Goal: Register for event/course

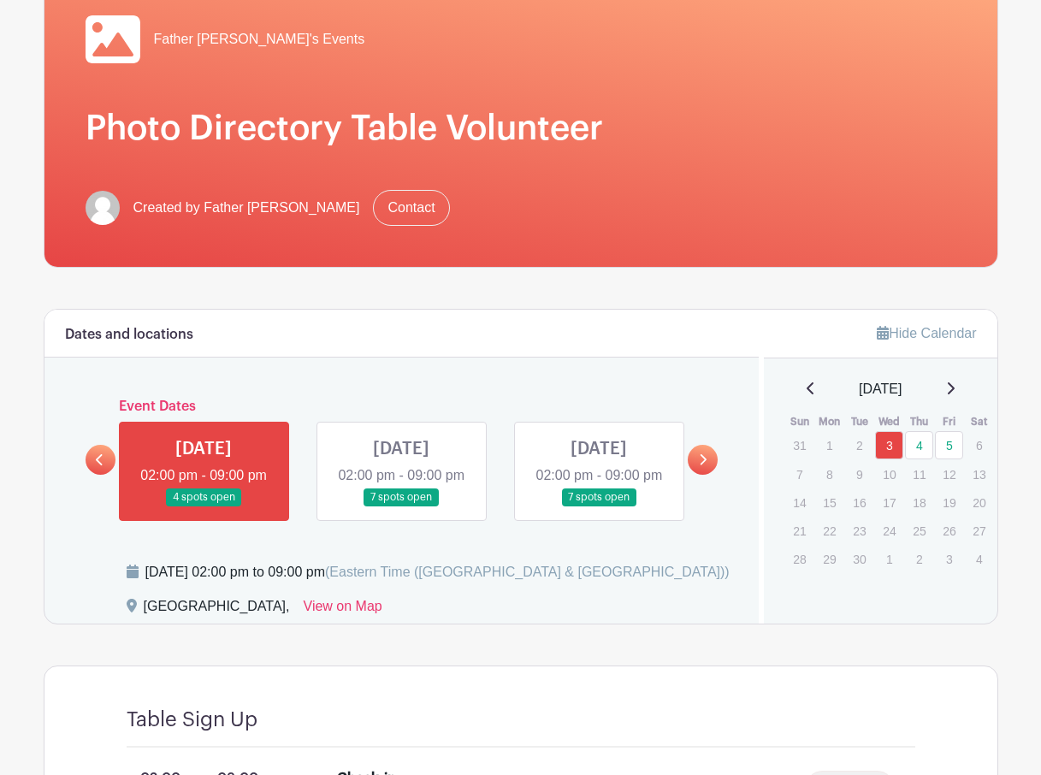
scroll to position [171, 0]
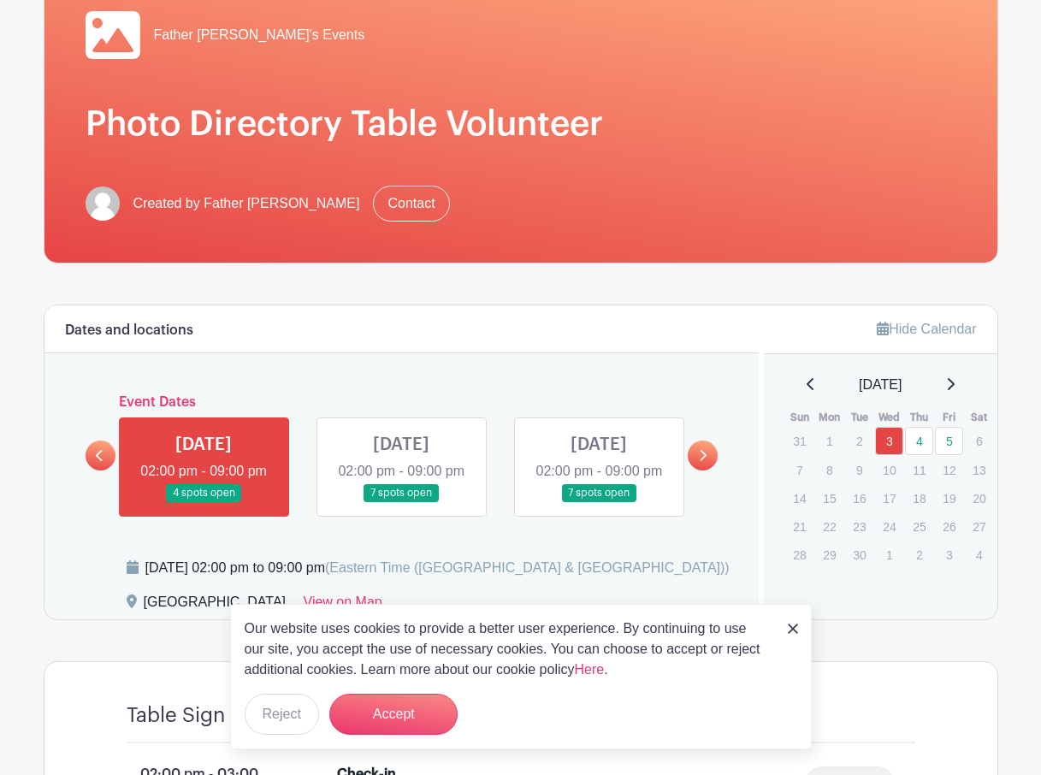
click at [204, 502] on link at bounding box center [204, 502] width 0 height 0
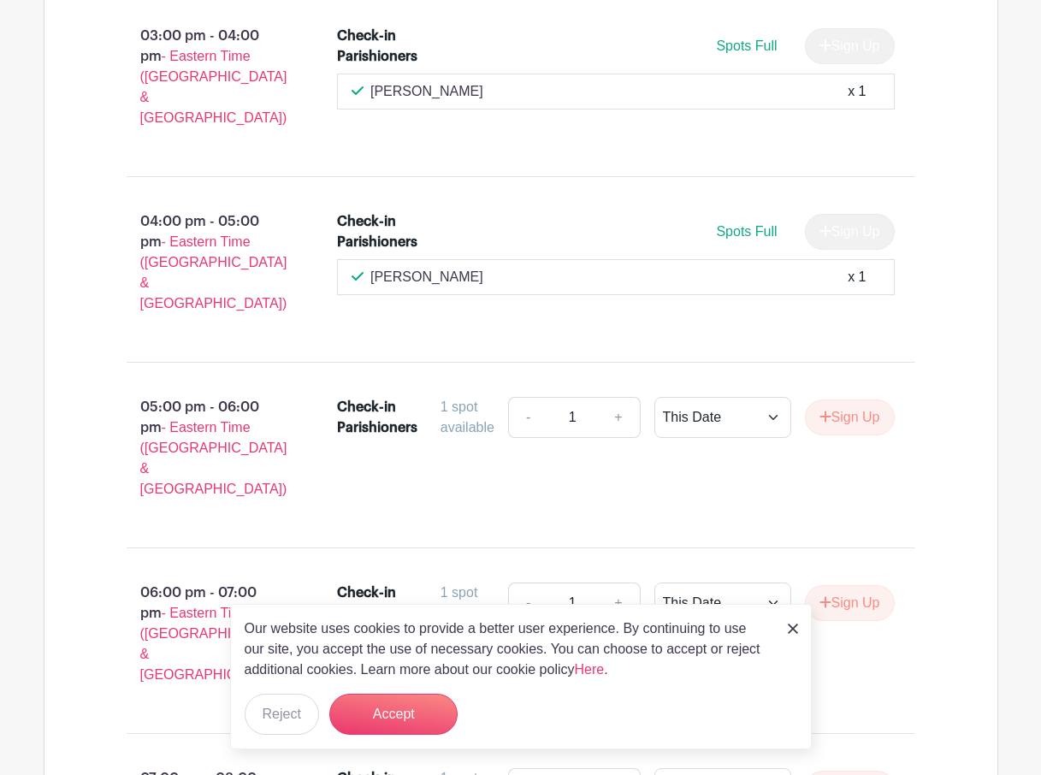
scroll to position [1180, 0]
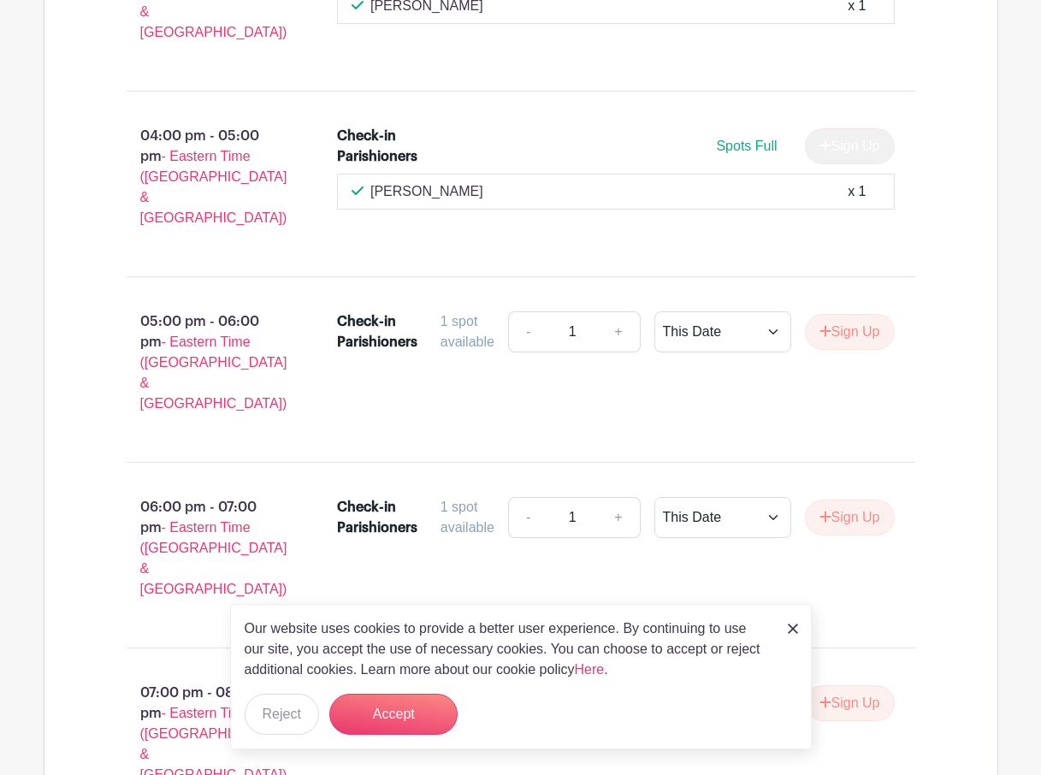
click at [784, 628] on div "Our website uses cookies to provide a better user experience. By continuing to …" at bounding box center [521, 676] width 582 height 145
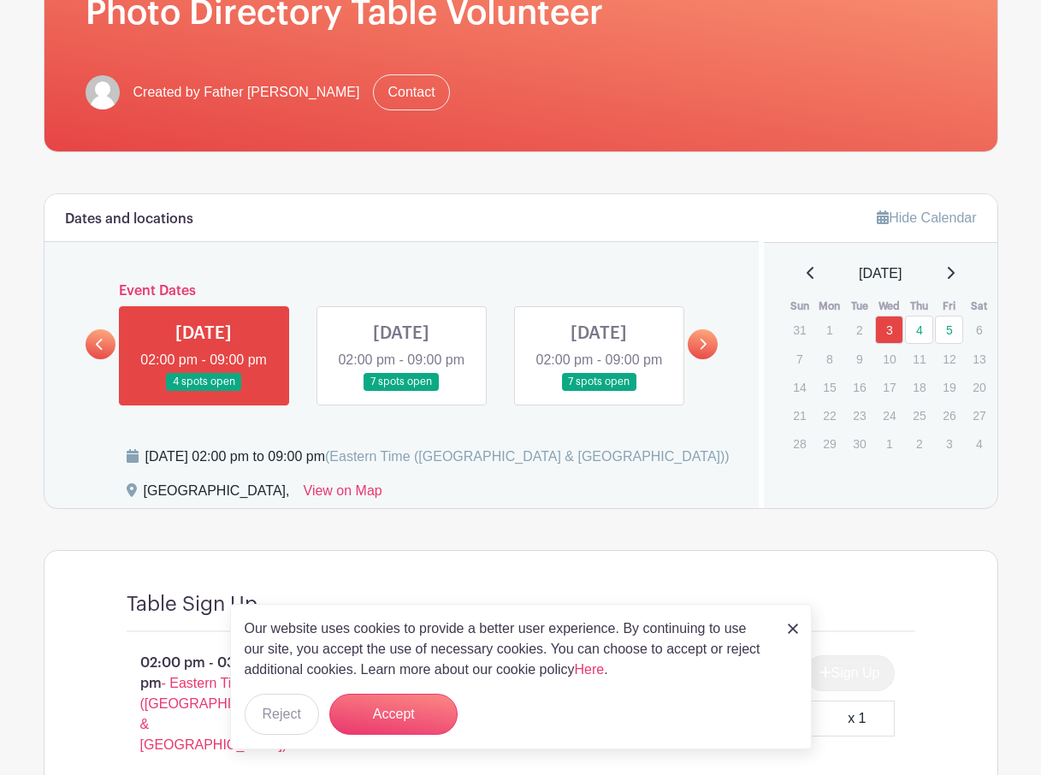
scroll to position [342, 0]
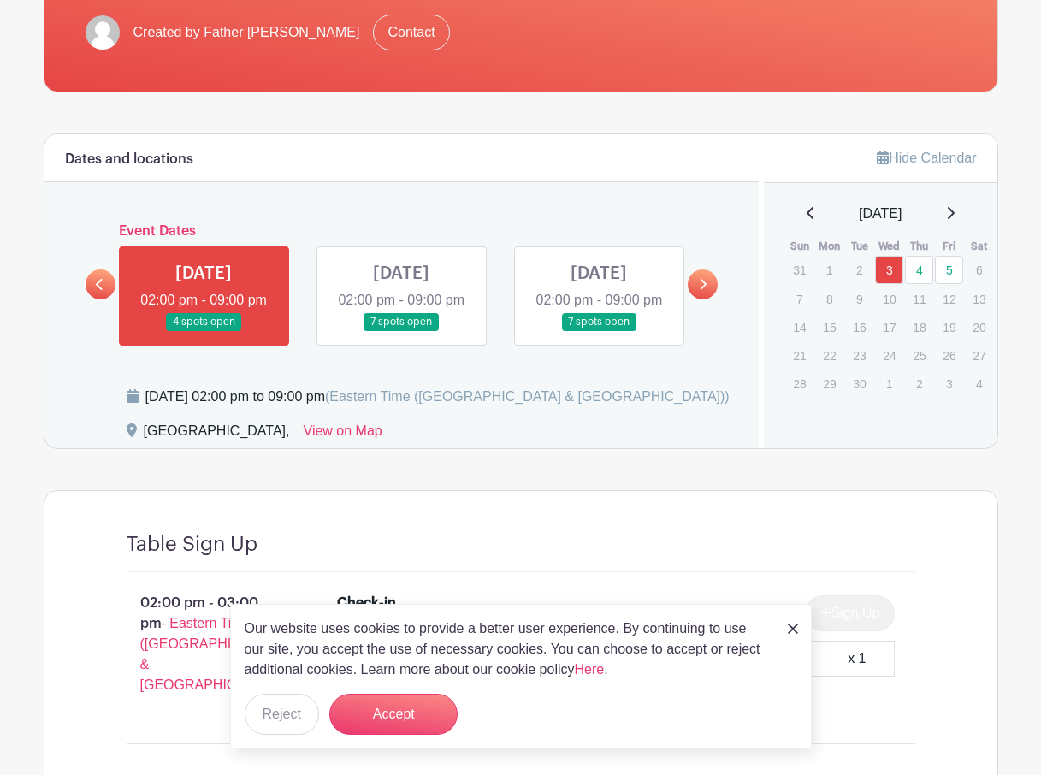
click at [401, 331] on link at bounding box center [401, 331] width 0 height 0
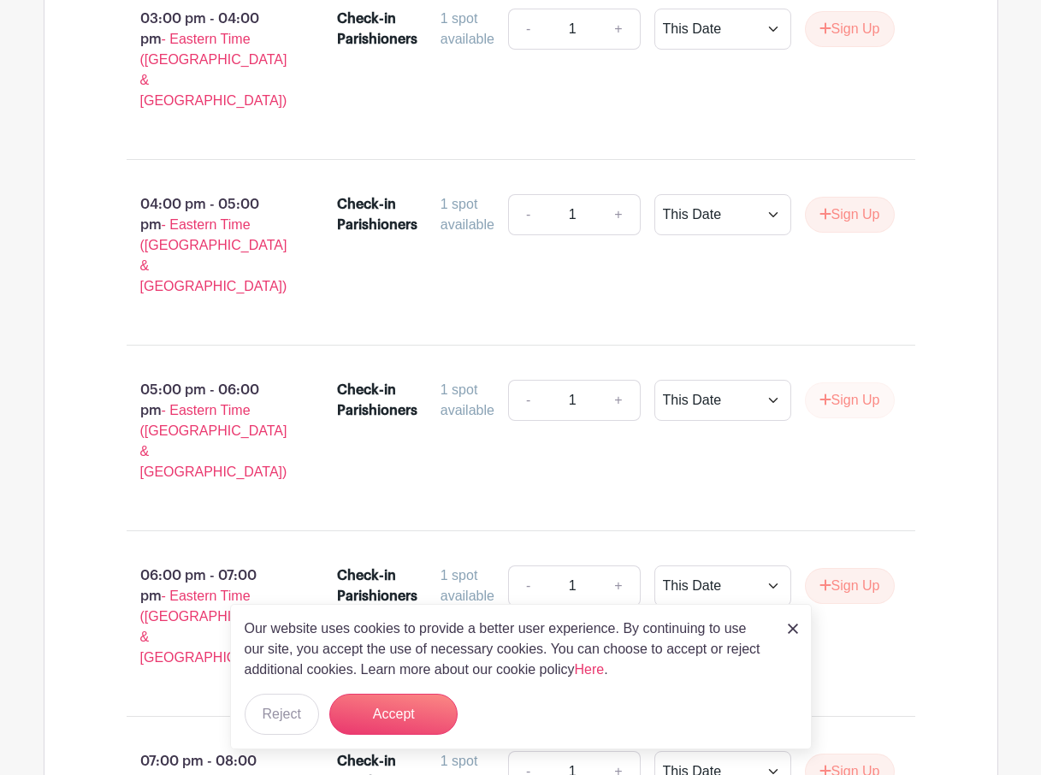
scroll to position [1197, 0]
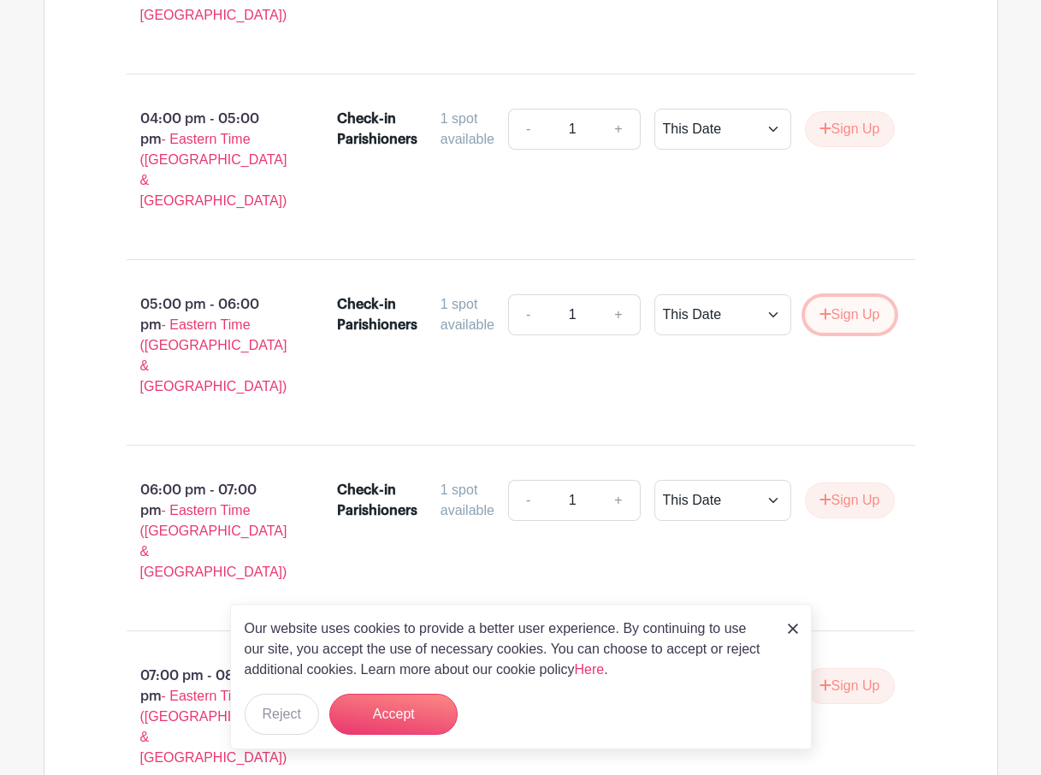
click at [850, 297] on button "Sign Up" at bounding box center [850, 315] width 90 height 36
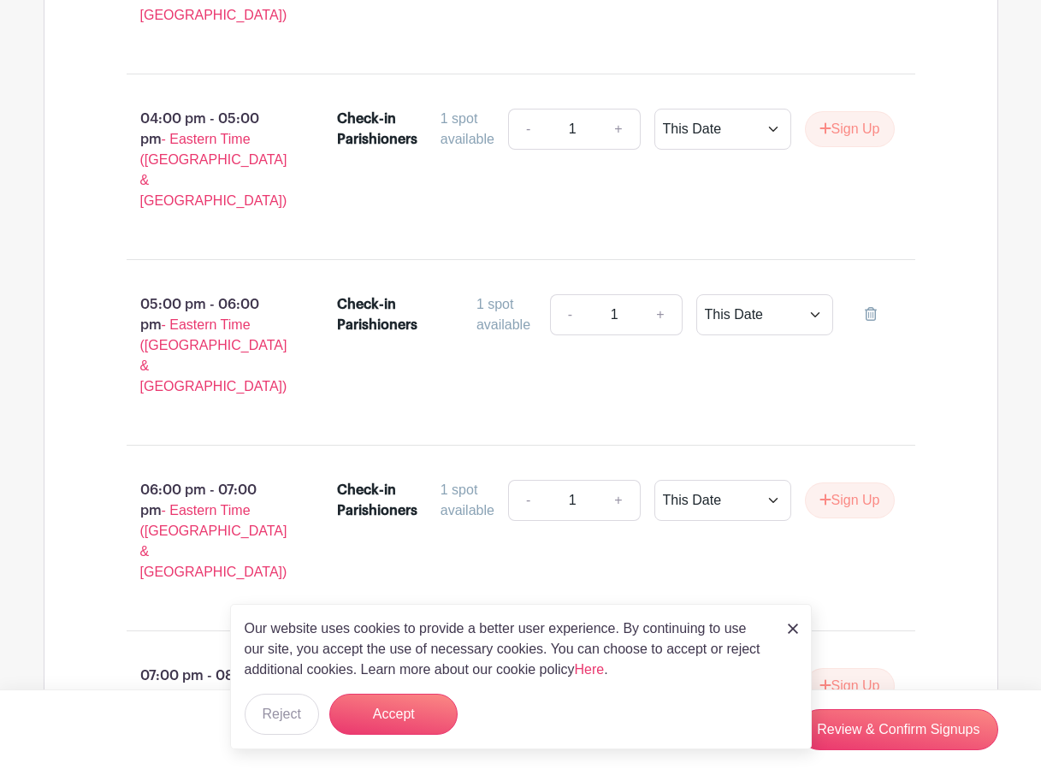
click at [788, 626] on img at bounding box center [793, 628] width 10 height 10
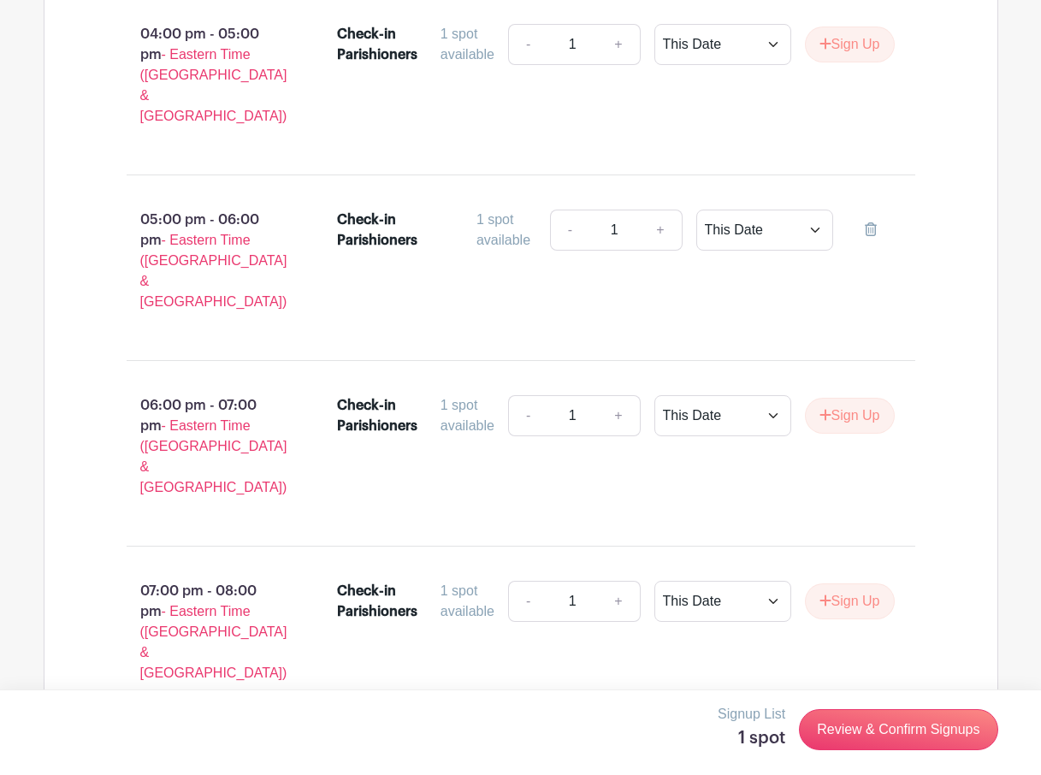
scroll to position [1283, 0]
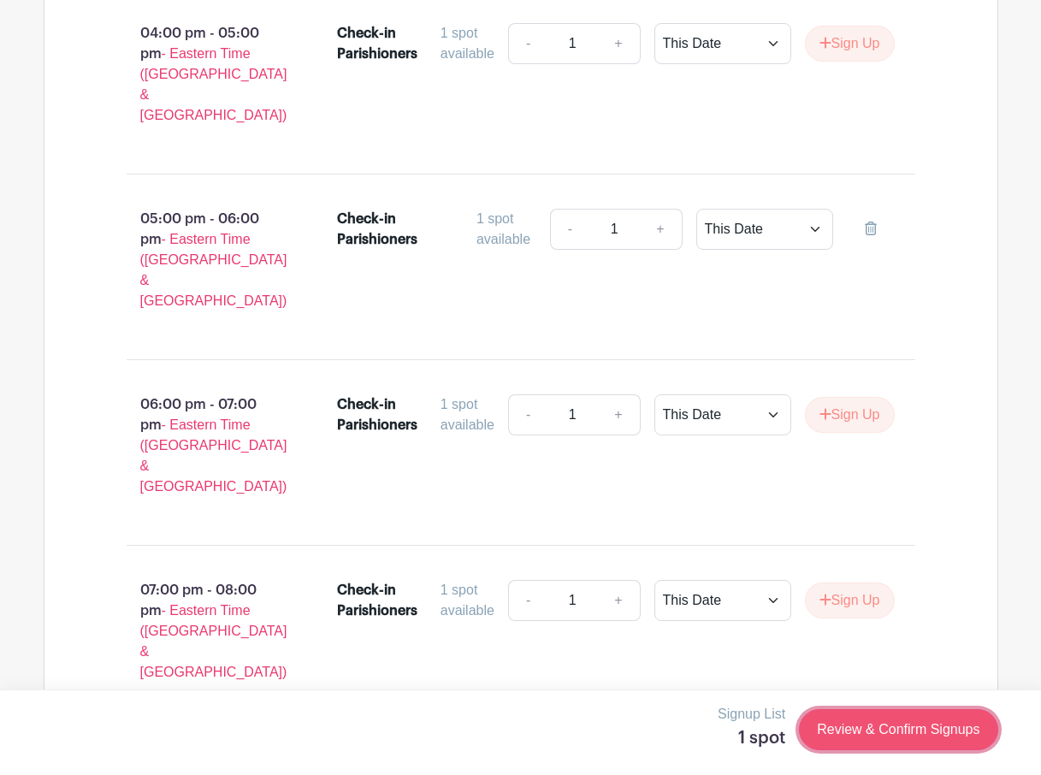
click at [875, 722] on link "Review & Confirm Signups" at bounding box center [898, 729] width 198 height 41
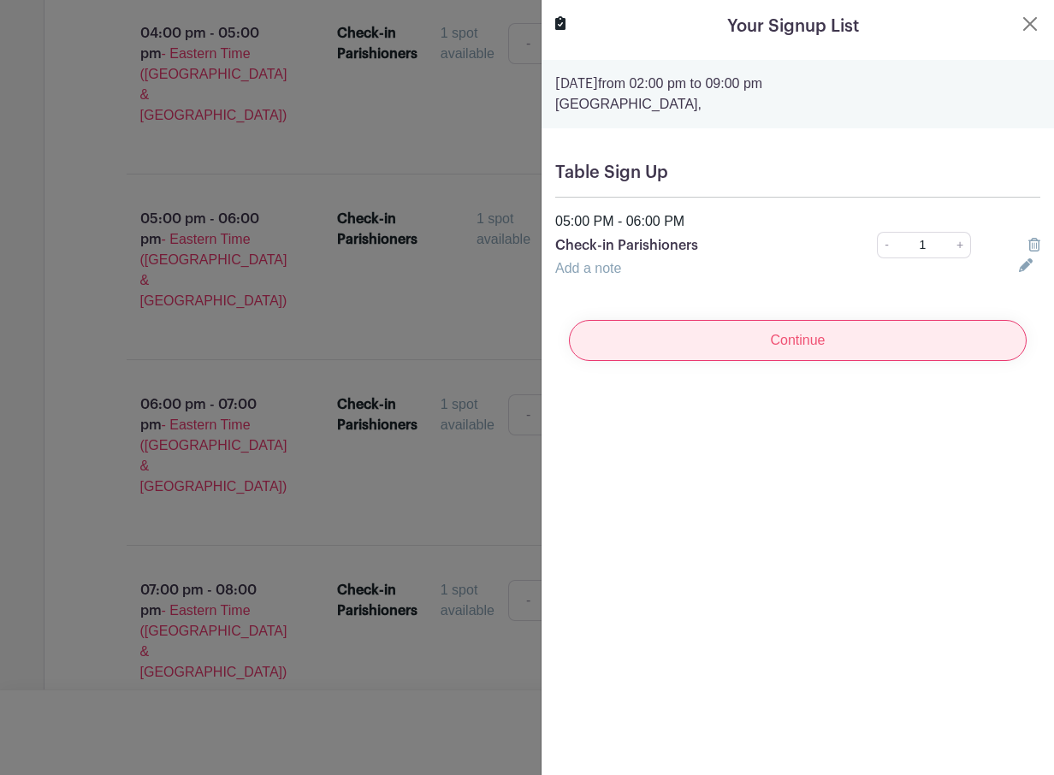
click at [749, 334] on input "Continue" at bounding box center [798, 340] width 458 height 41
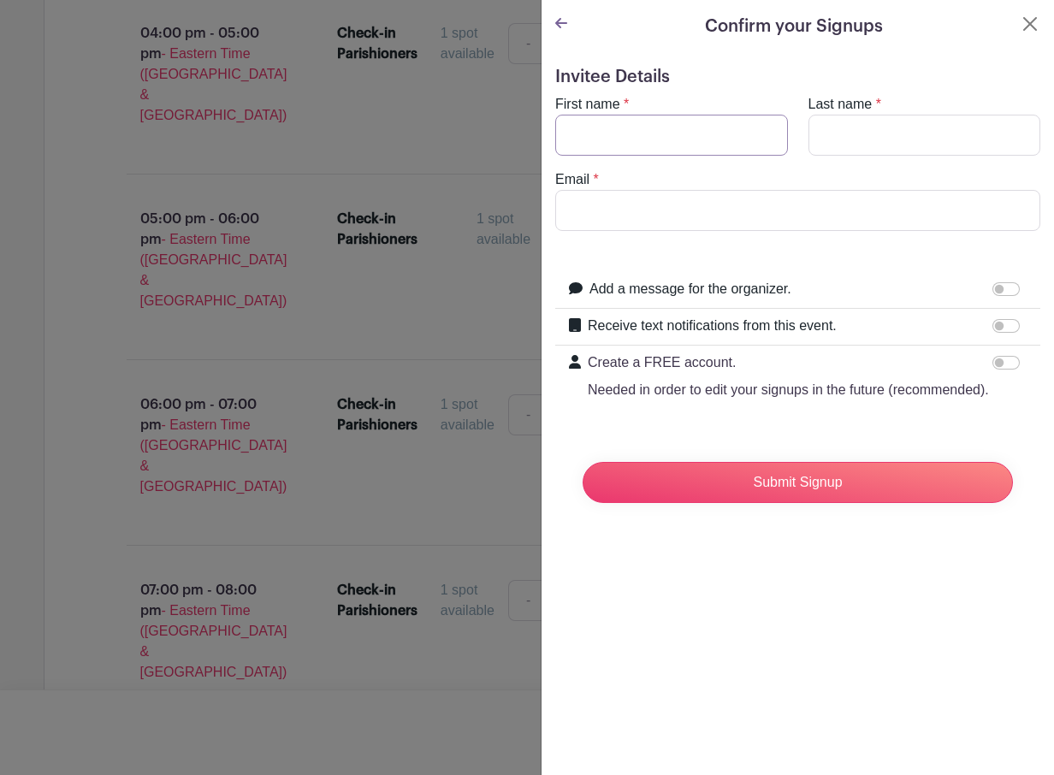
click at [585, 136] on input "First name" at bounding box center [671, 135] width 233 height 41
type input "[PERSON_NAME]"
type input "[PERSON_NAME][EMAIL_ADDRESS][DOMAIN_NAME]"
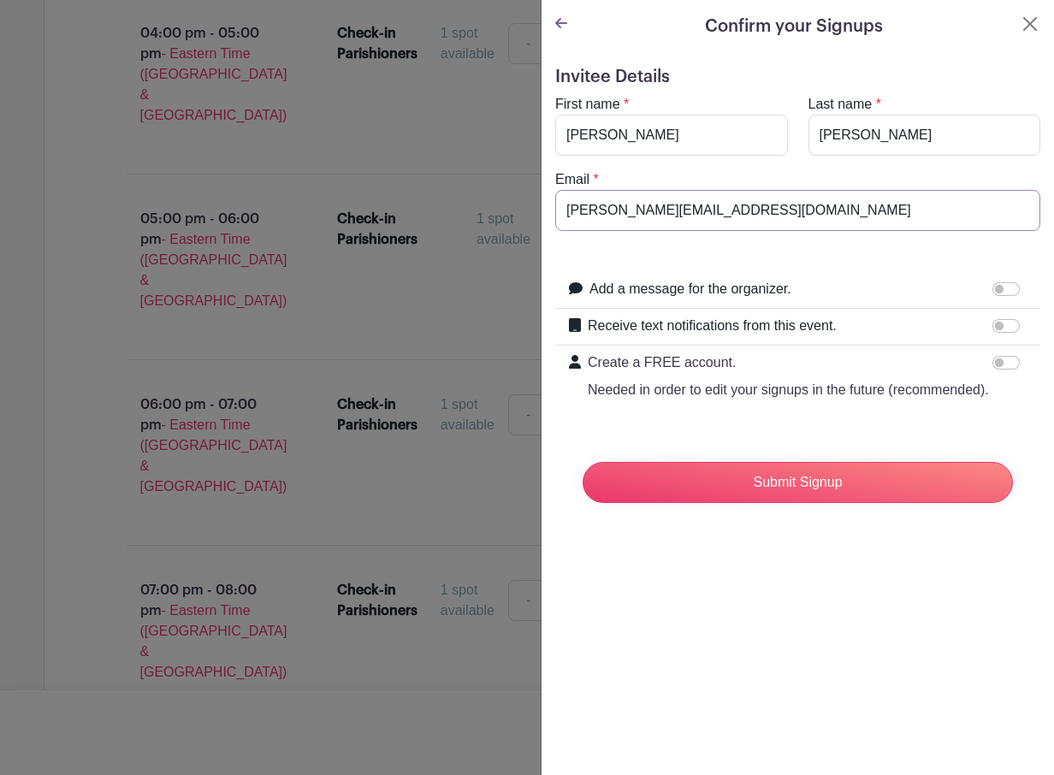
click at [671, 209] on input "[PERSON_NAME][EMAIL_ADDRESS][DOMAIN_NAME]" at bounding box center [797, 210] width 485 height 41
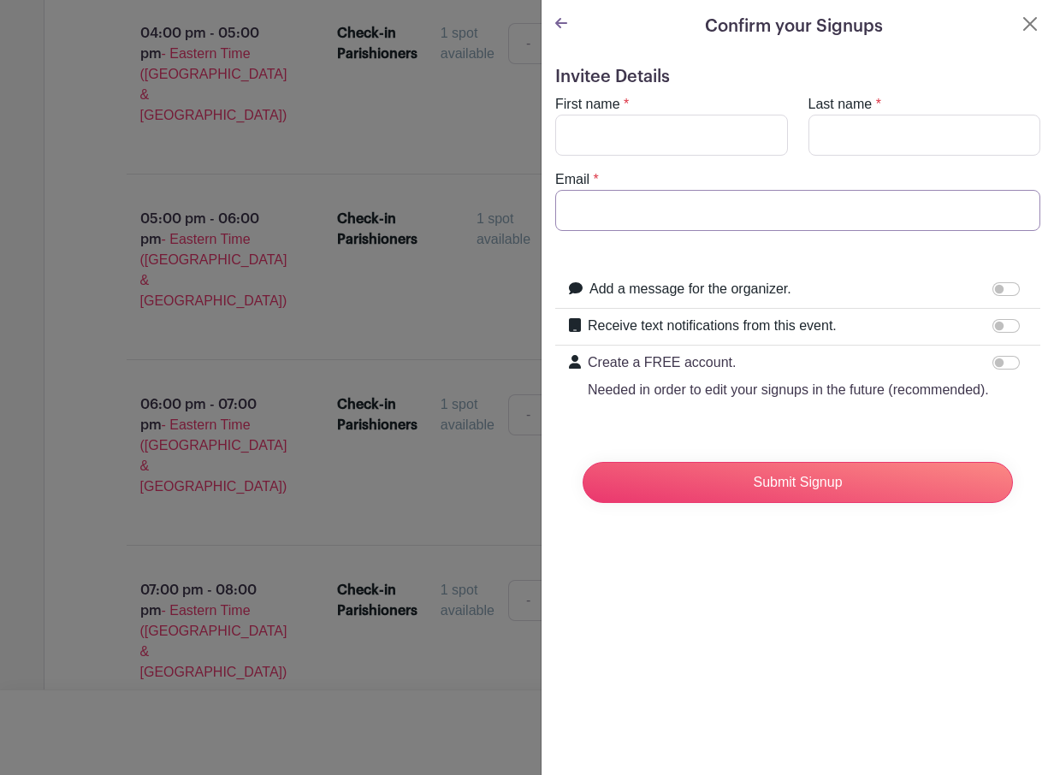
click at [588, 208] on input "Email" at bounding box center [797, 210] width 485 height 41
type input "[EMAIL_ADDRESS][DOMAIN_NAME]"
type input "[PERSON_NAME]"
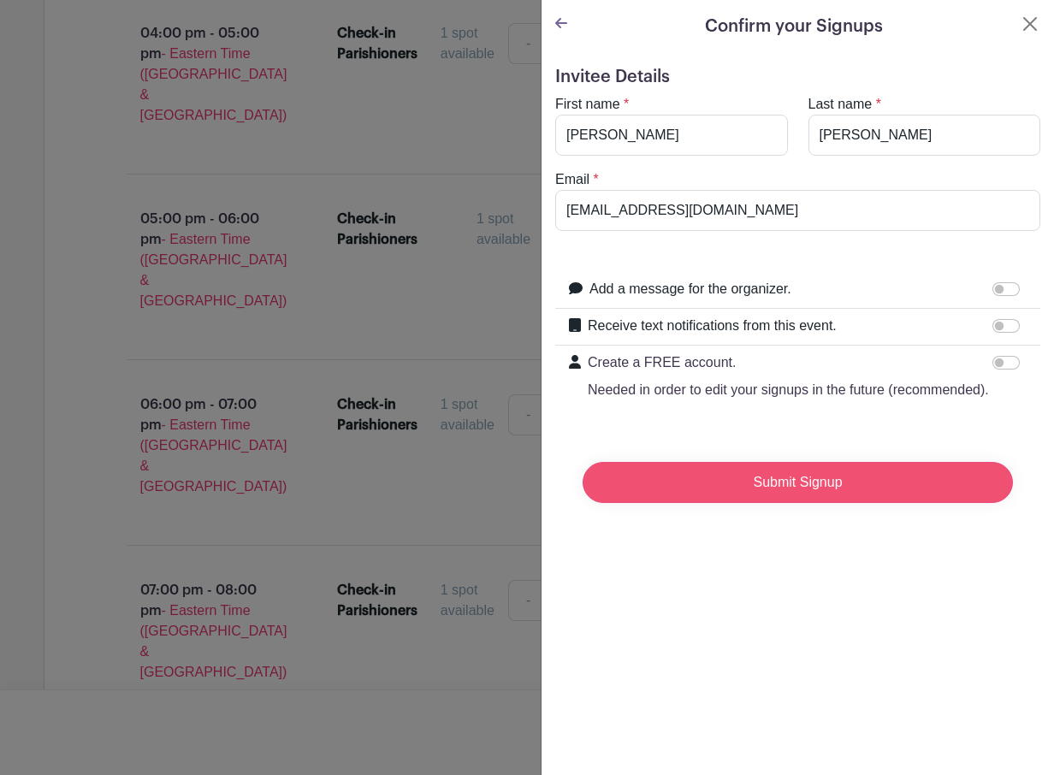
click at [799, 503] on input "Submit Signup" at bounding box center [797, 482] width 430 height 41
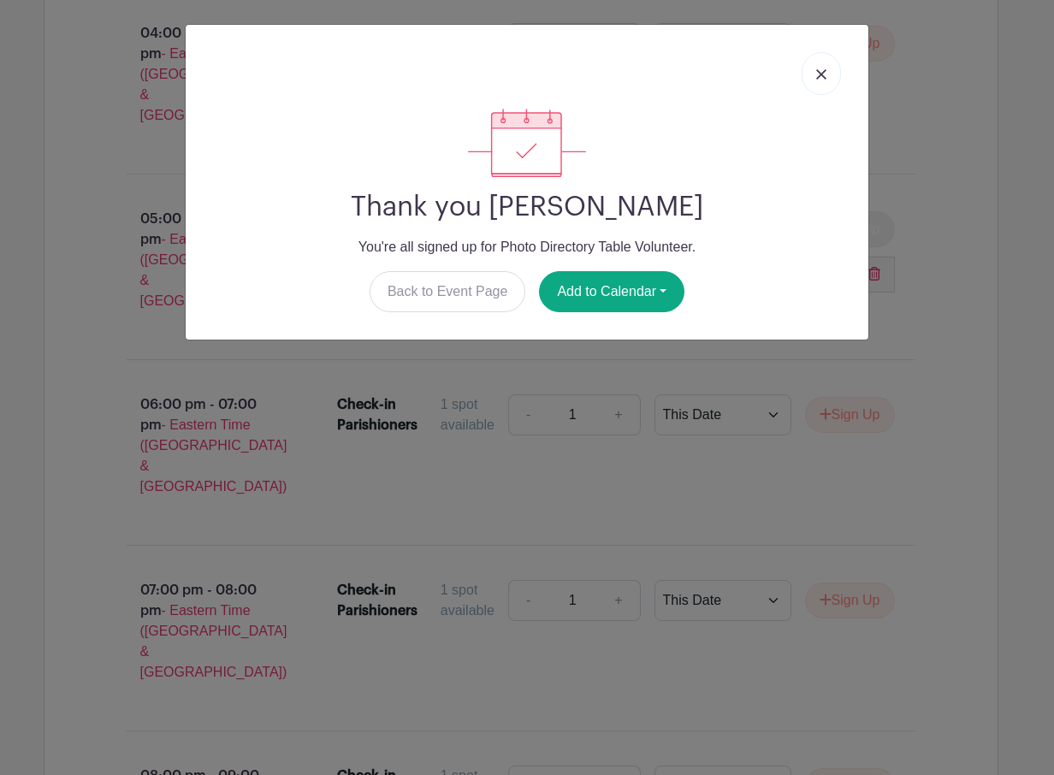
click at [822, 69] on img at bounding box center [821, 74] width 10 height 10
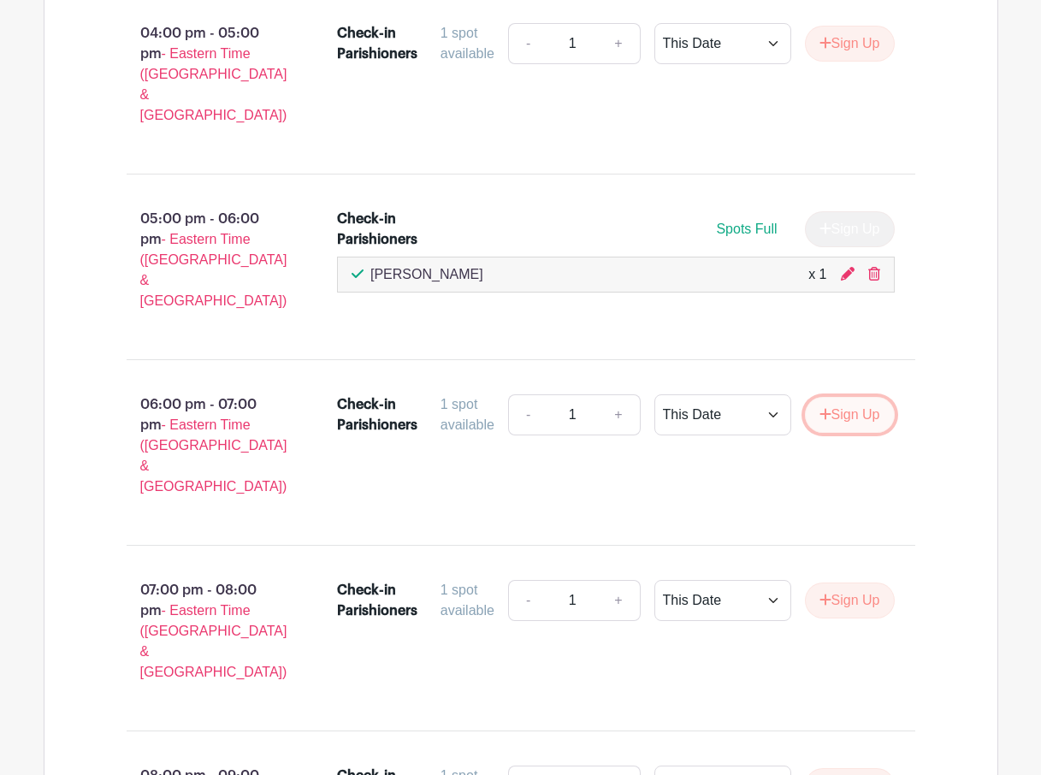
click at [856, 397] on button "Sign Up" at bounding box center [850, 415] width 90 height 36
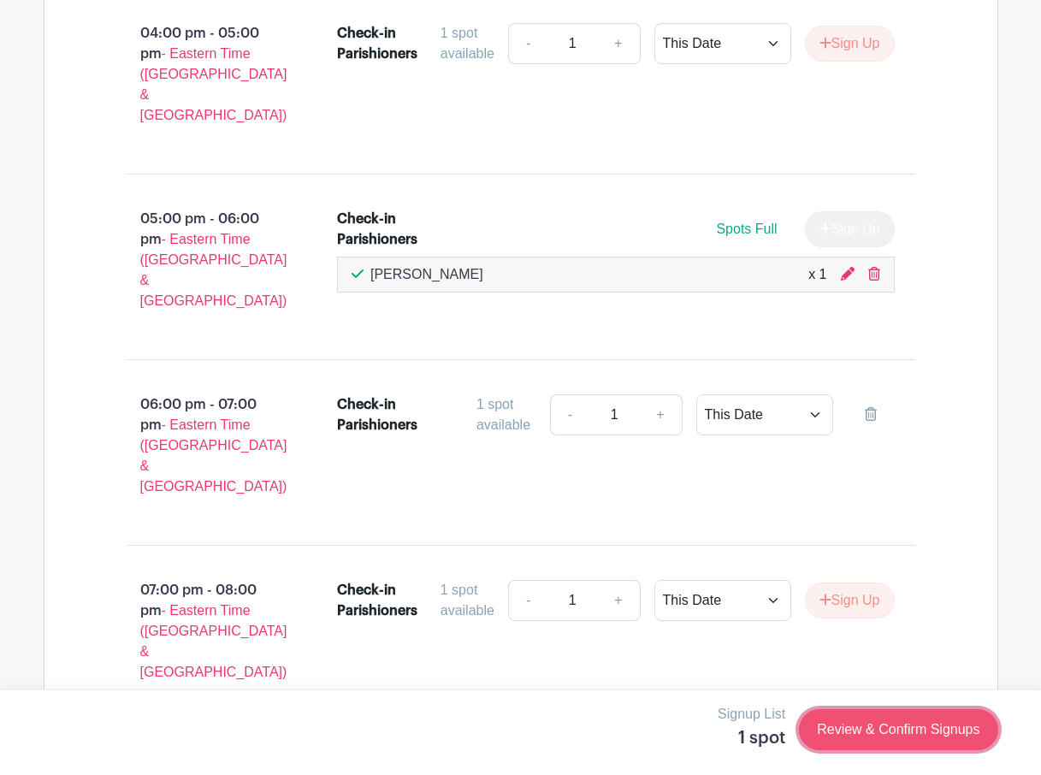
click at [881, 730] on link "Review & Confirm Signups" at bounding box center [898, 729] width 198 height 41
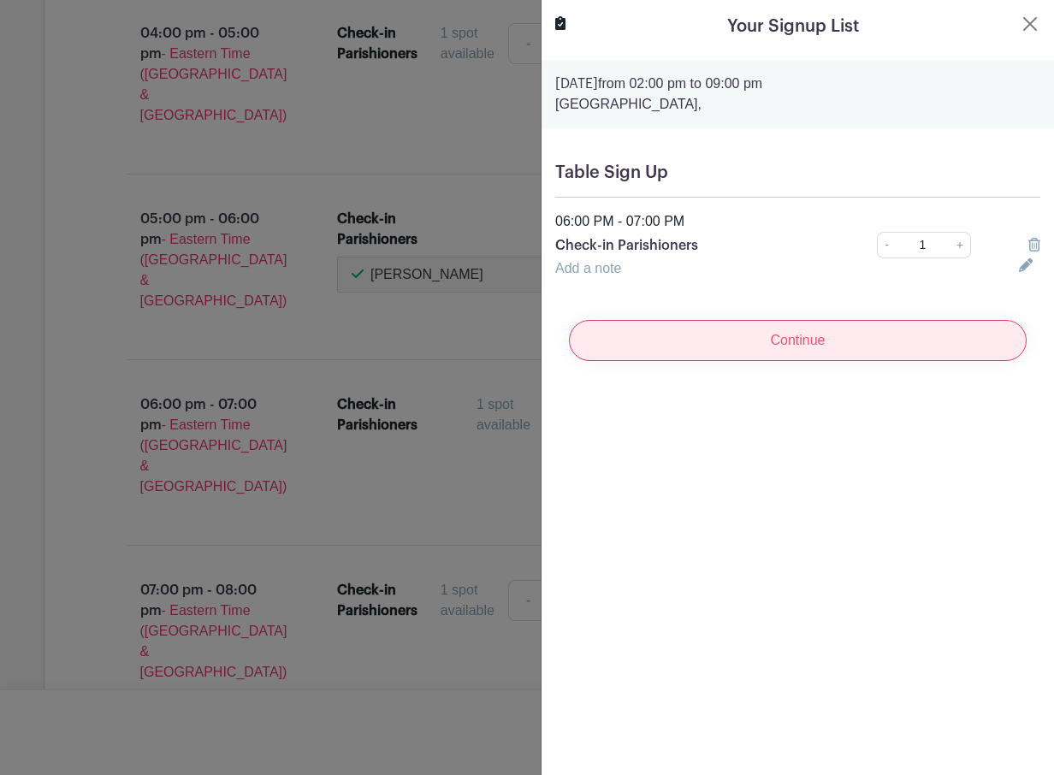
click at [601, 338] on input "Continue" at bounding box center [798, 340] width 458 height 41
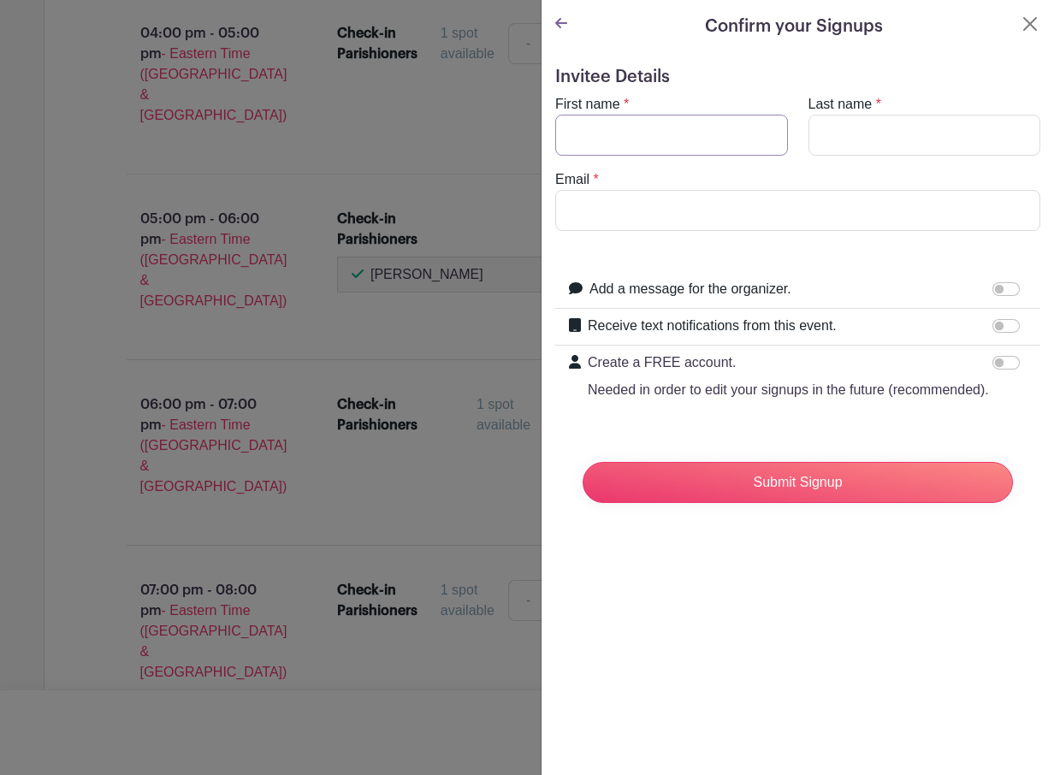
click at [589, 133] on input "First name" at bounding box center [671, 135] width 233 height 41
type input "[PERSON_NAME]"
type input "[PERSON_NAME][EMAIL_ADDRESS][DOMAIN_NAME]"
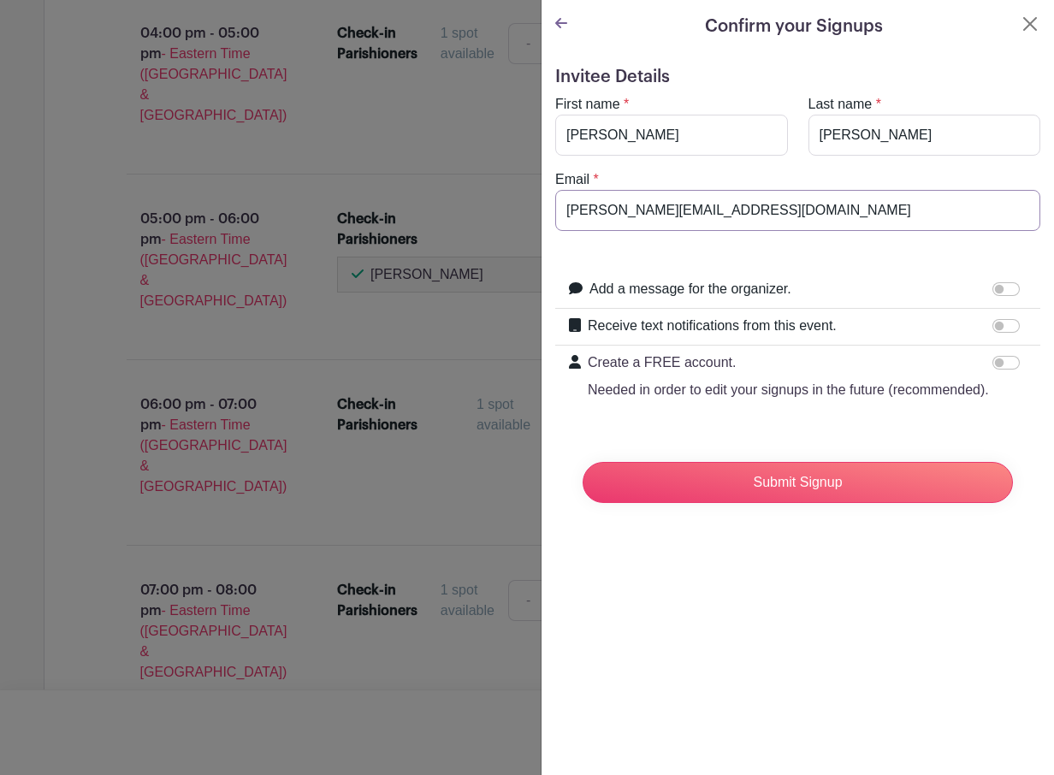
click at [633, 215] on input "[PERSON_NAME][EMAIL_ADDRESS][DOMAIN_NAME]" at bounding box center [797, 210] width 485 height 41
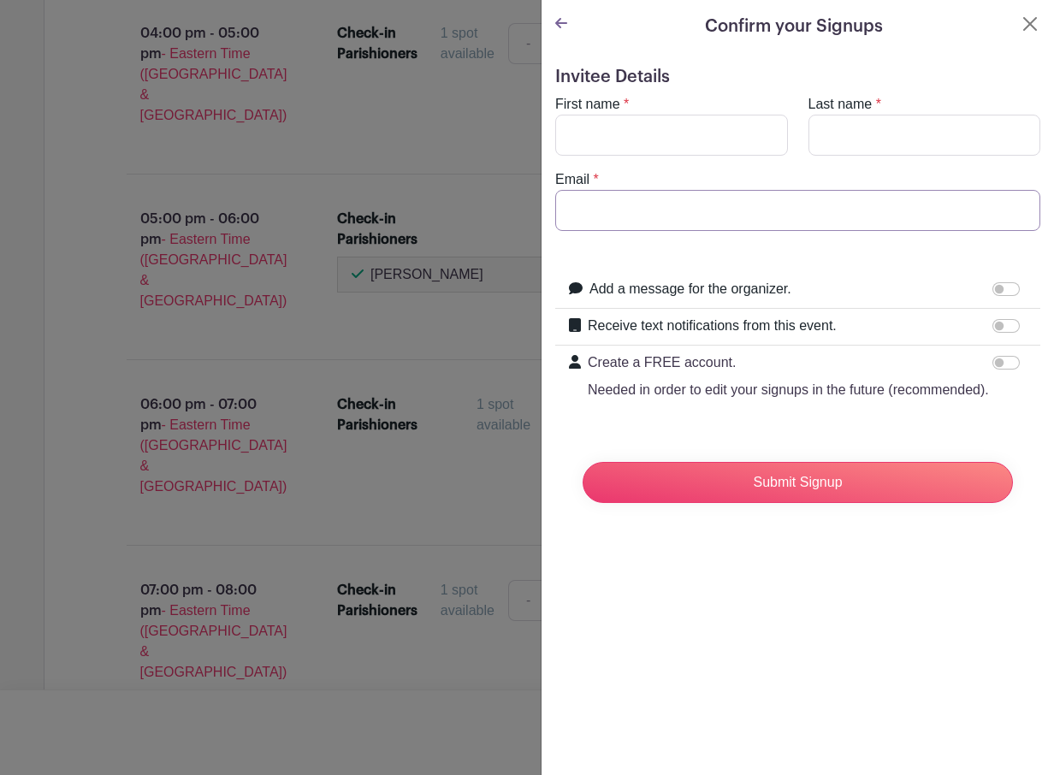
click at [631, 204] on input "Email" at bounding box center [797, 210] width 485 height 41
type input "[EMAIL_ADDRESS][DOMAIN_NAME]"
type input "[PERSON_NAME]"
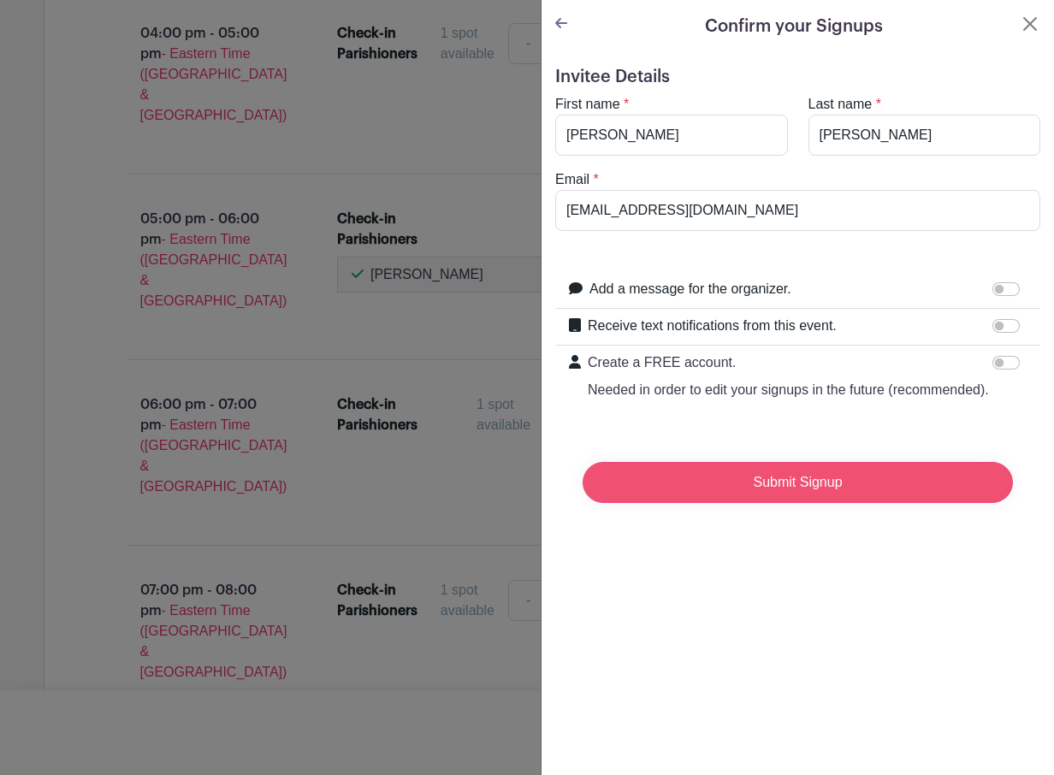
click at [788, 503] on input "Submit Signup" at bounding box center [797, 482] width 430 height 41
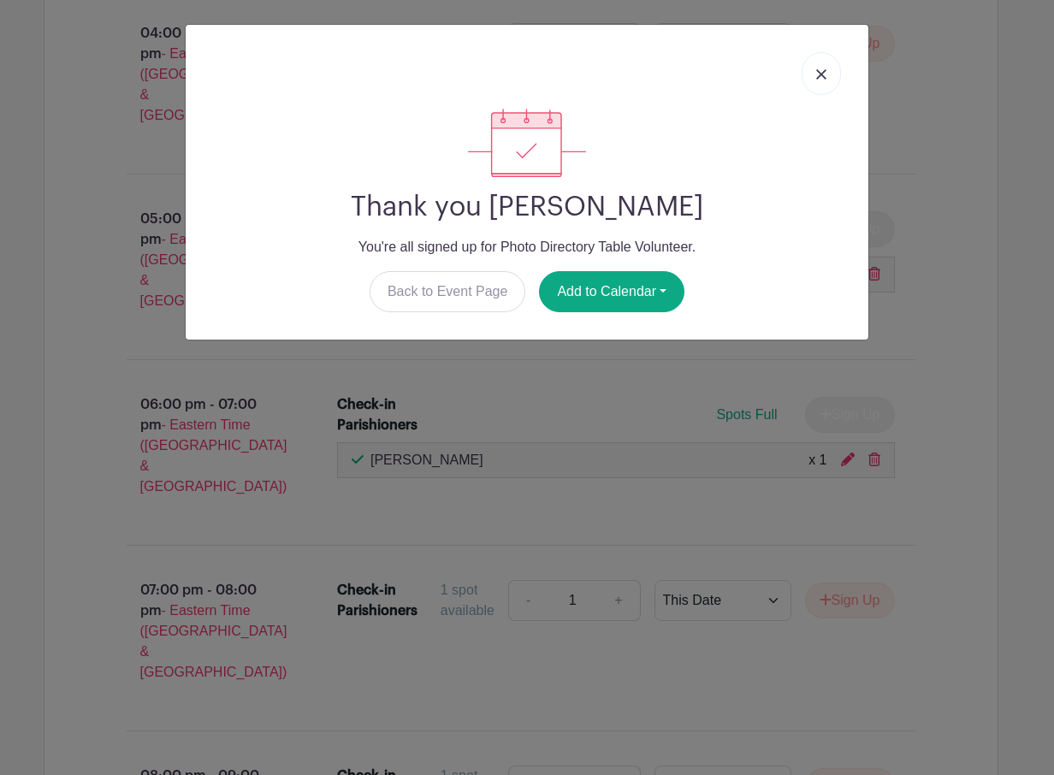
click at [824, 71] on img at bounding box center [821, 74] width 10 height 10
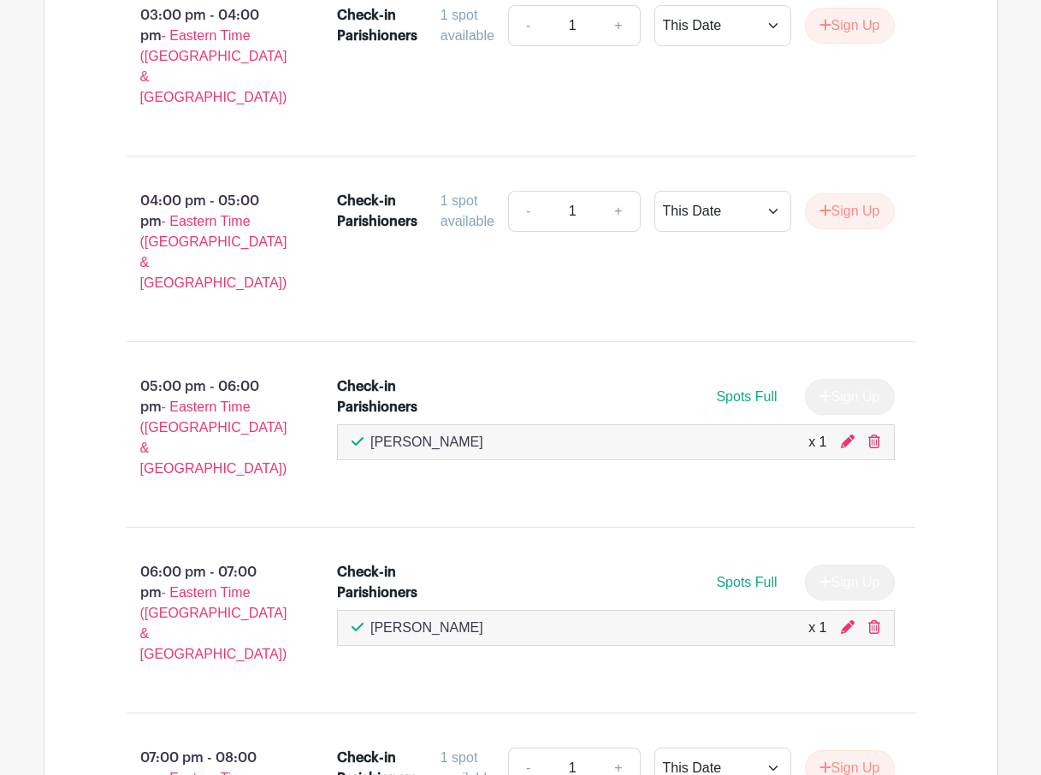
scroll to position [1112, 0]
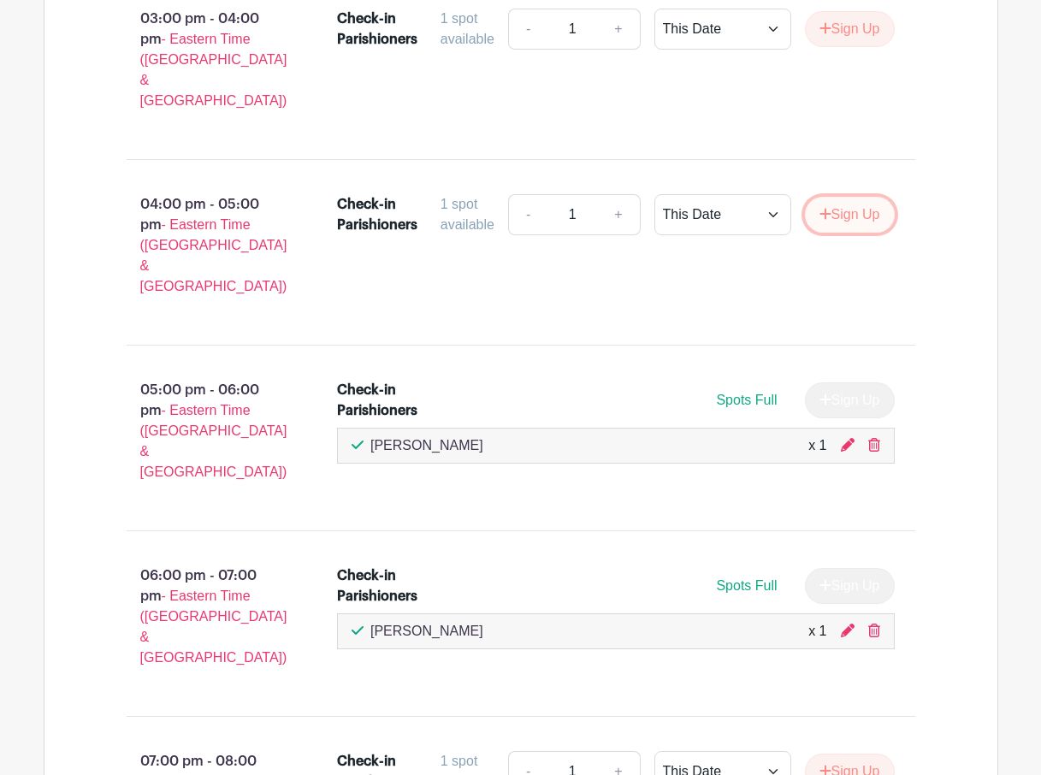
click at [842, 197] on button "Sign Up" at bounding box center [850, 215] width 90 height 36
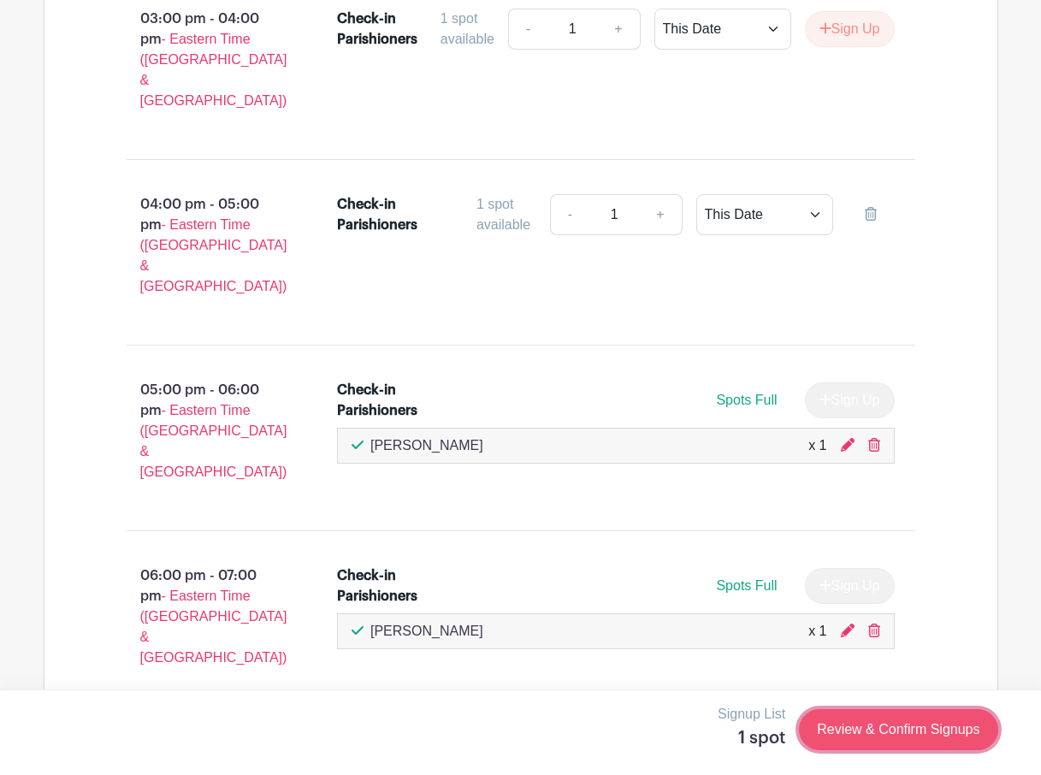
click at [906, 724] on link "Review & Confirm Signups" at bounding box center [898, 729] width 198 height 41
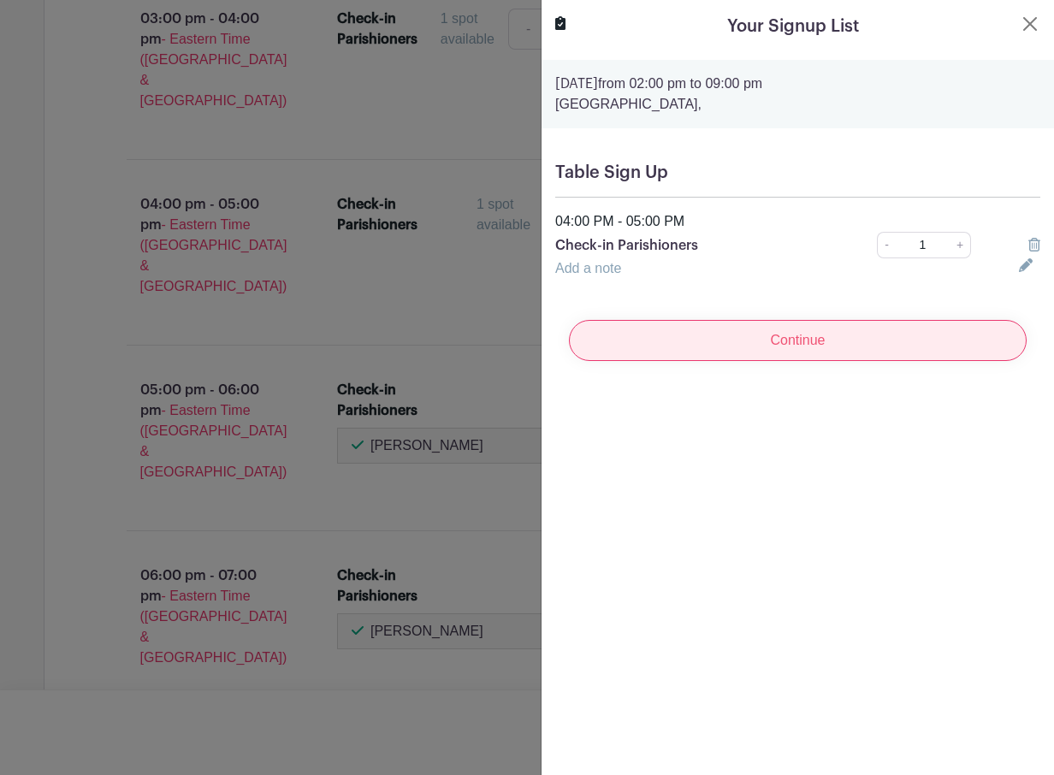
click at [670, 352] on input "Continue" at bounding box center [798, 340] width 458 height 41
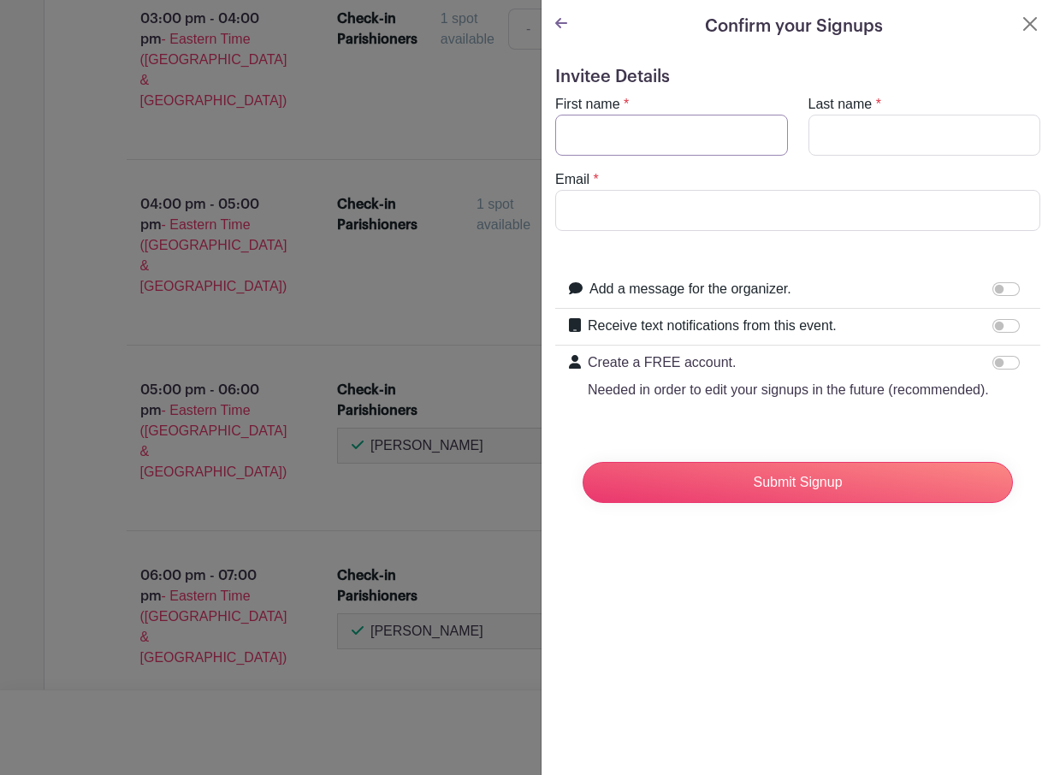
click at [592, 126] on input "First name" at bounding box center [671, 135] width 233 height 41
type input "[PERSON_NAME]"
type input "[EMAIL_ADDRESS][DOMAIN_NAME]"
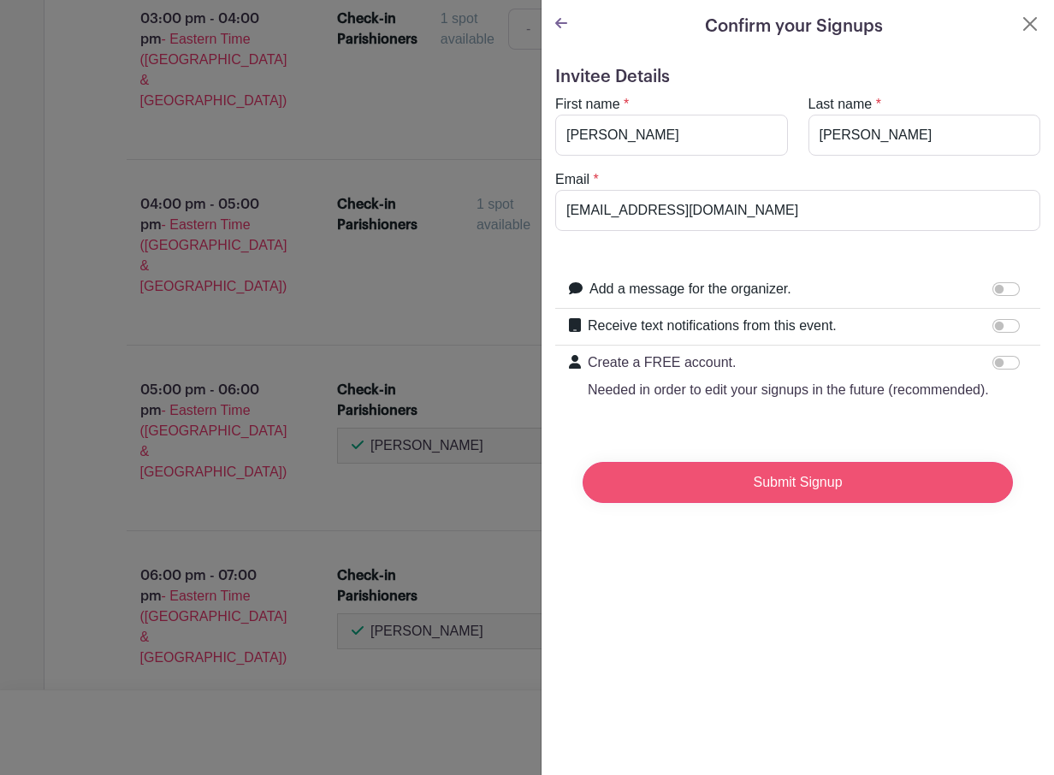
click at [801, 503] on input "Submit Signup" at bounding box center [797, 482] width 430 height 41
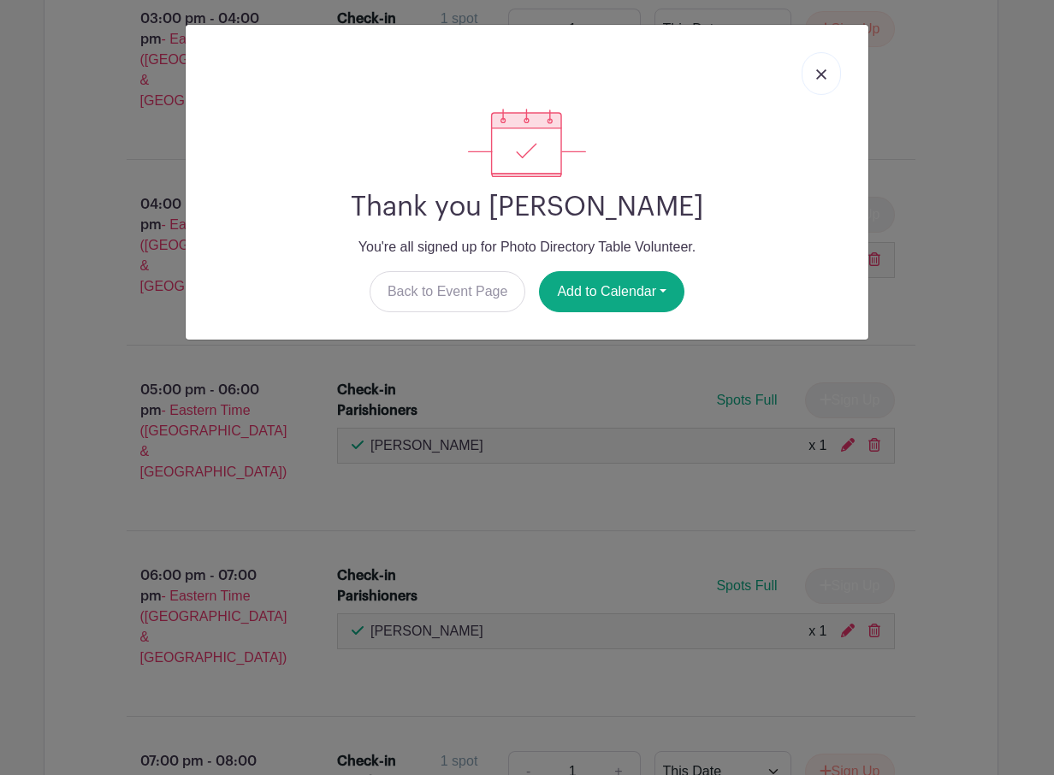
click at [820, 69] on img at bounding box center [821, 74] width 10 height 10
